Goal: Task Accomplishment & Management: Complete application form

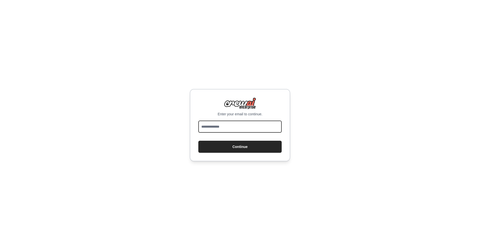
click at [225, 129] on input "email" at bounding box center [239, 126] width 83 height 12
type input "**********"
click at [237, 151] on button "Continue" at bounding box center [239, 147] width 83 height 12
